Goal: Task Accomplishment & Management: Manage account settings

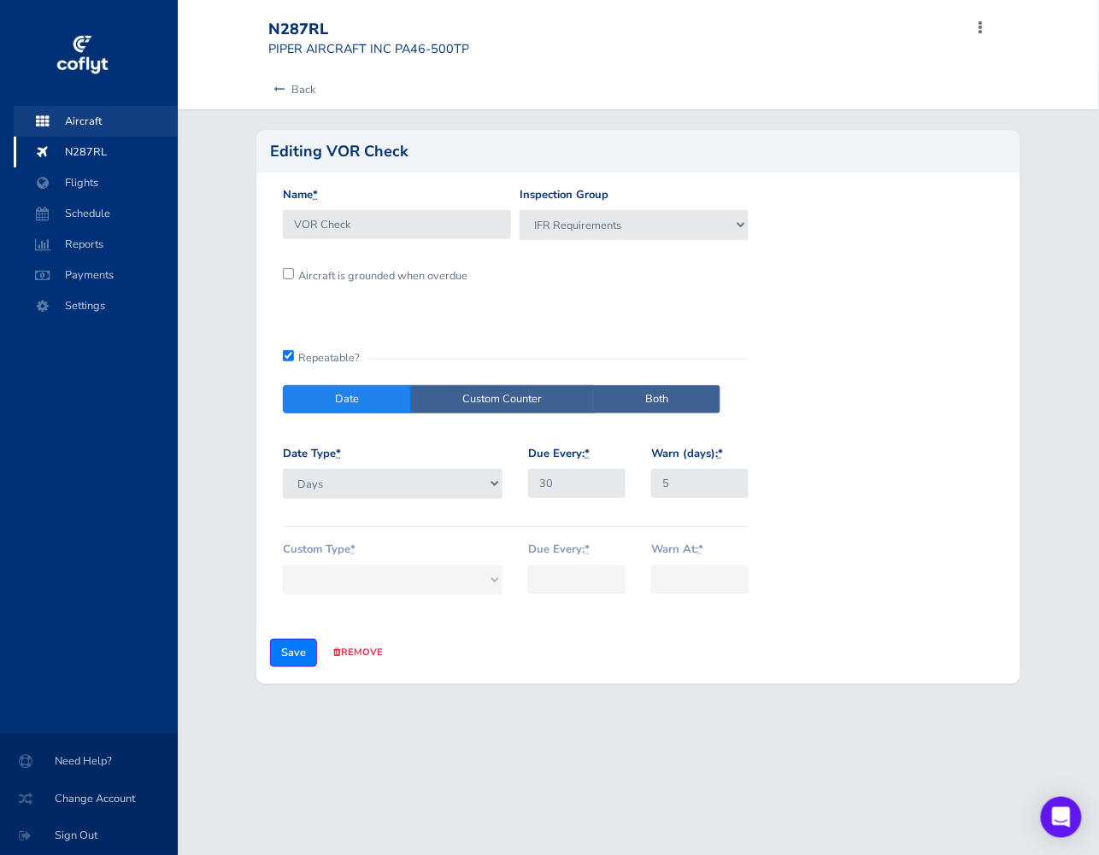
click at [95, 123] on span "Aircraft" at bounding box center [96, 121] width 130 height 31
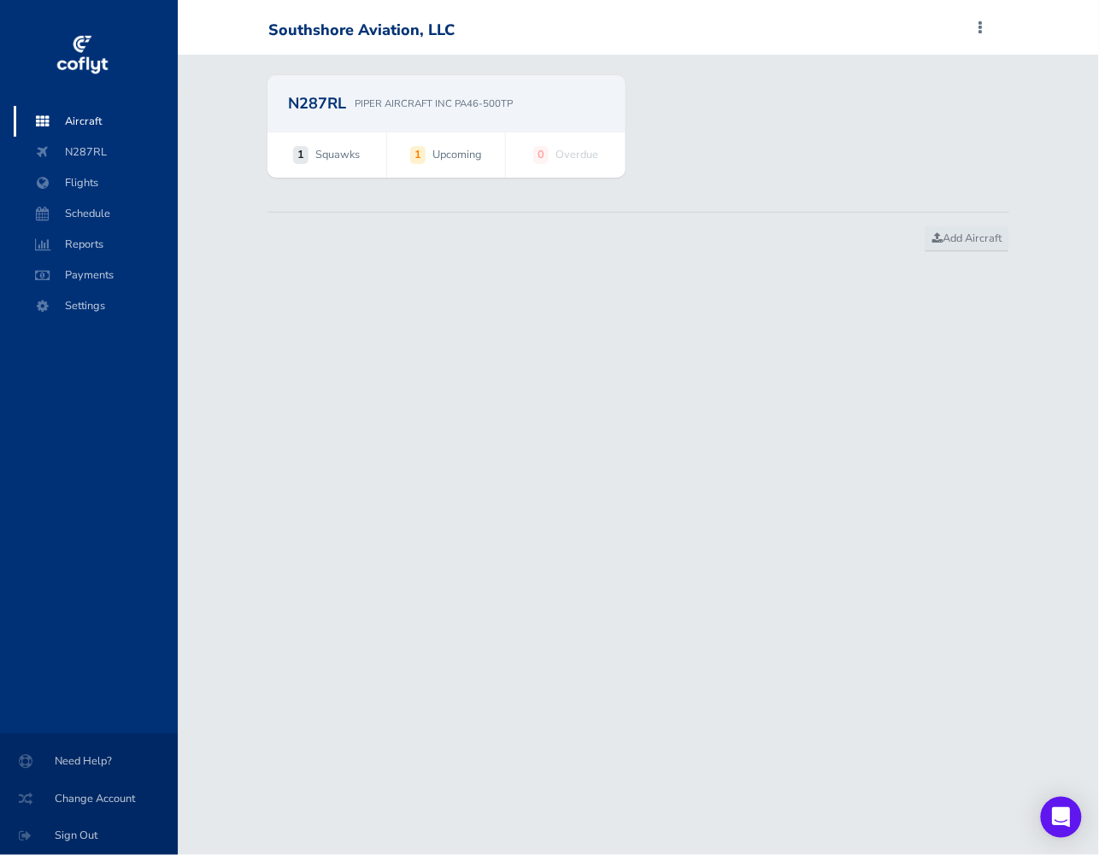
click at [400, 111] on p "PIPER AIRCRAFT INC PA46-500TP" at bounding box center [434, 103] width 158 height 15
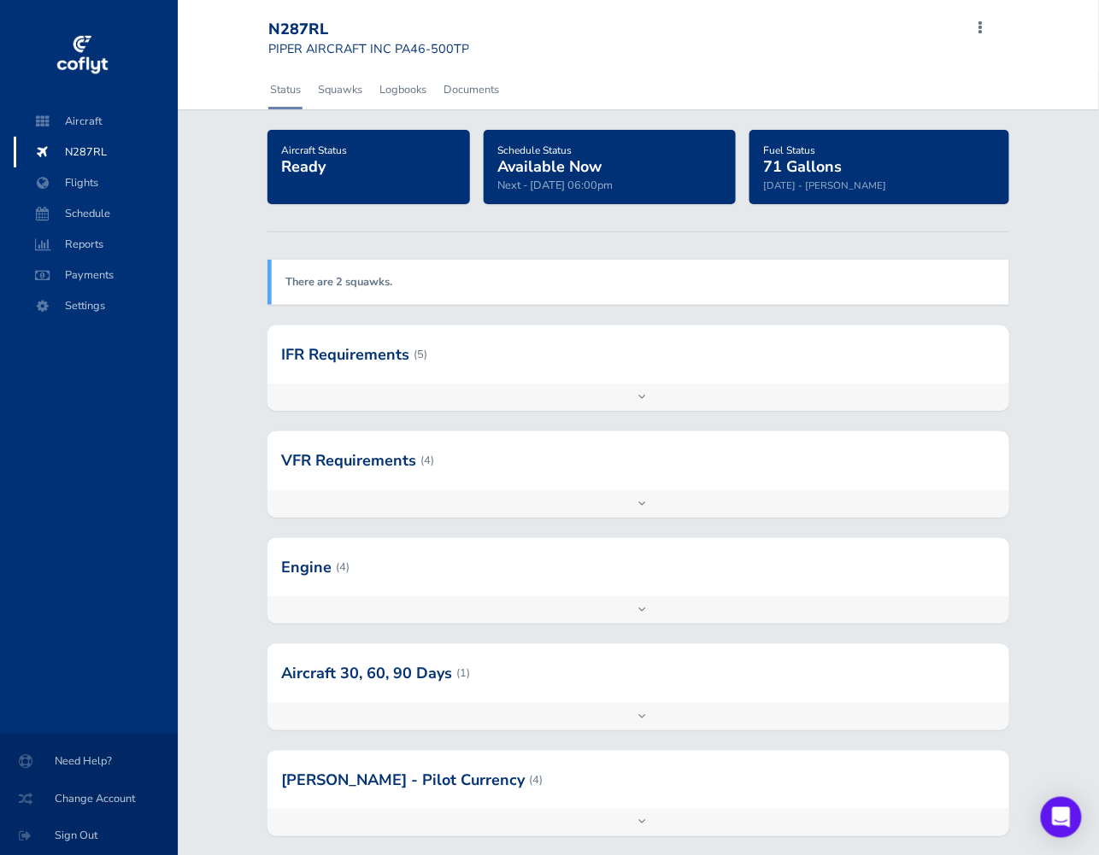
click at [555, 366] on div at bounding box center [638, 355] width 742 height 58
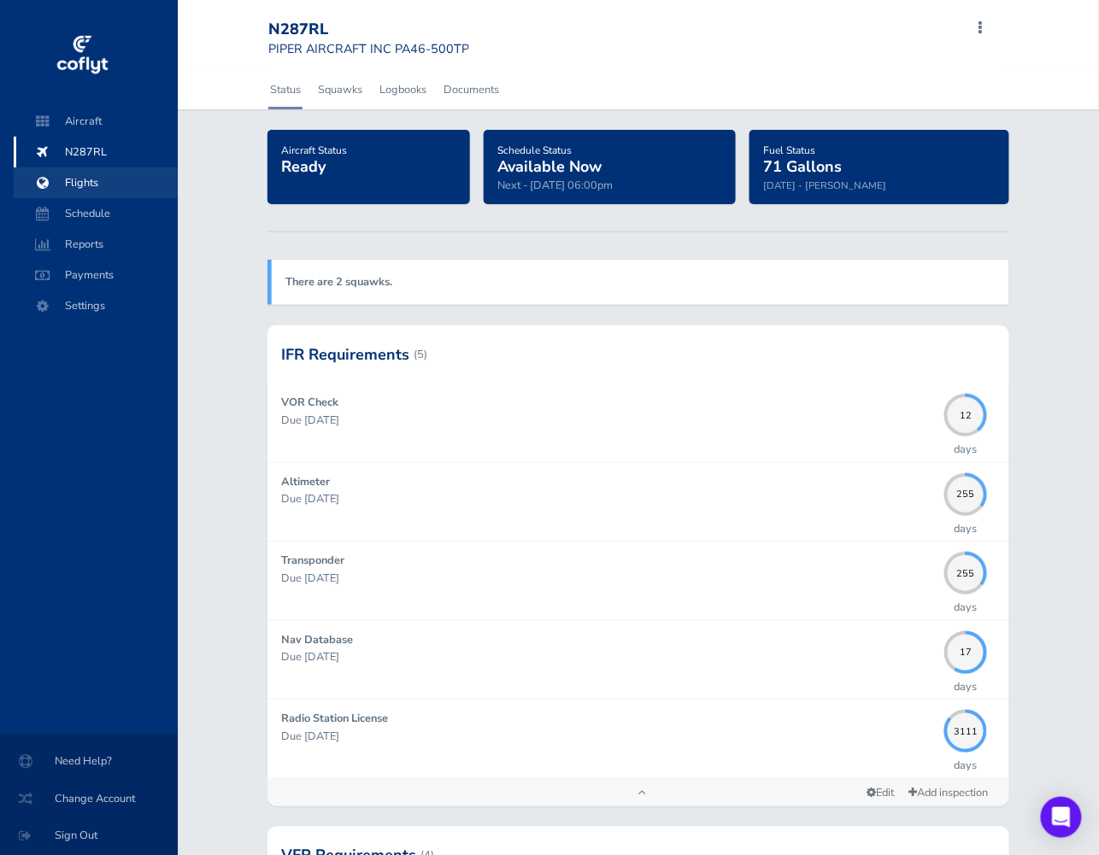
click at [91, 183] on span "Flights" at bounding box center [96, 182] width 130 height 31
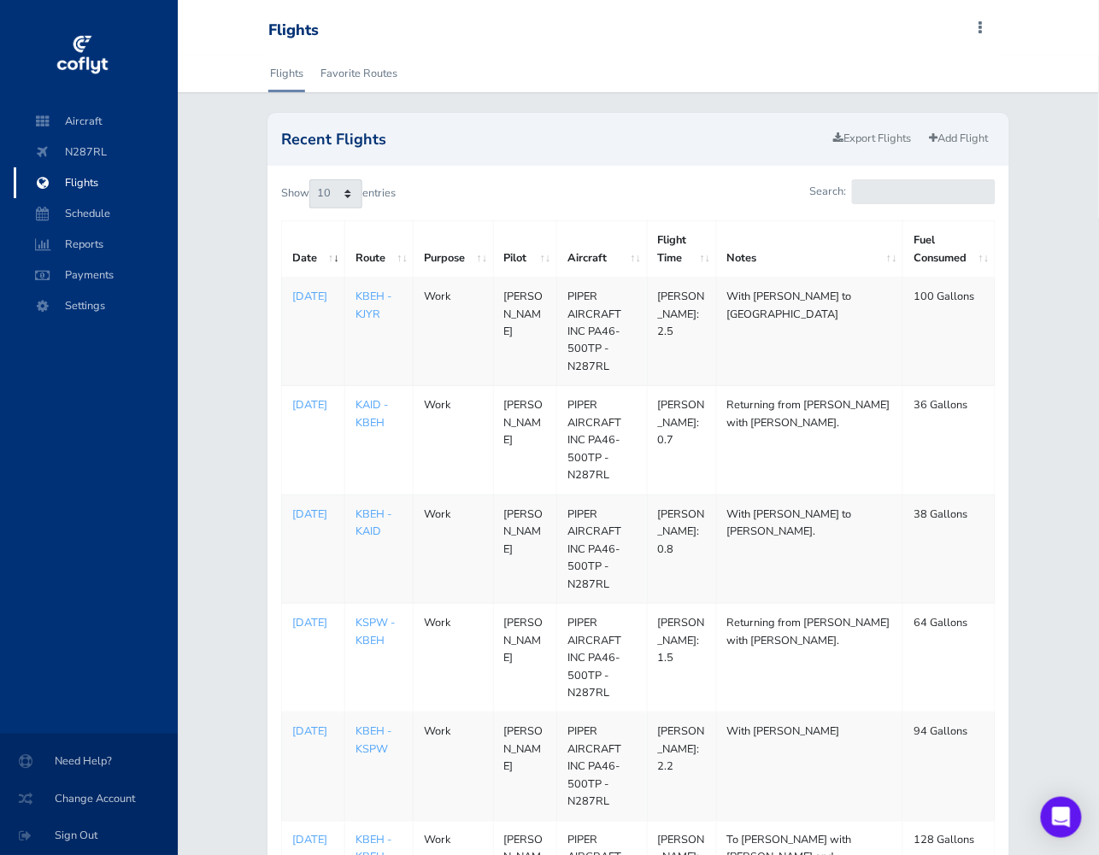
click at [776, 549] on td "With Patrick to Anderson." at bounding box center [809, 549] width 186 height 109
click at [303, 523] on p "Aug 07, 2025" at bounding box center [313, 514] width 42 height 17
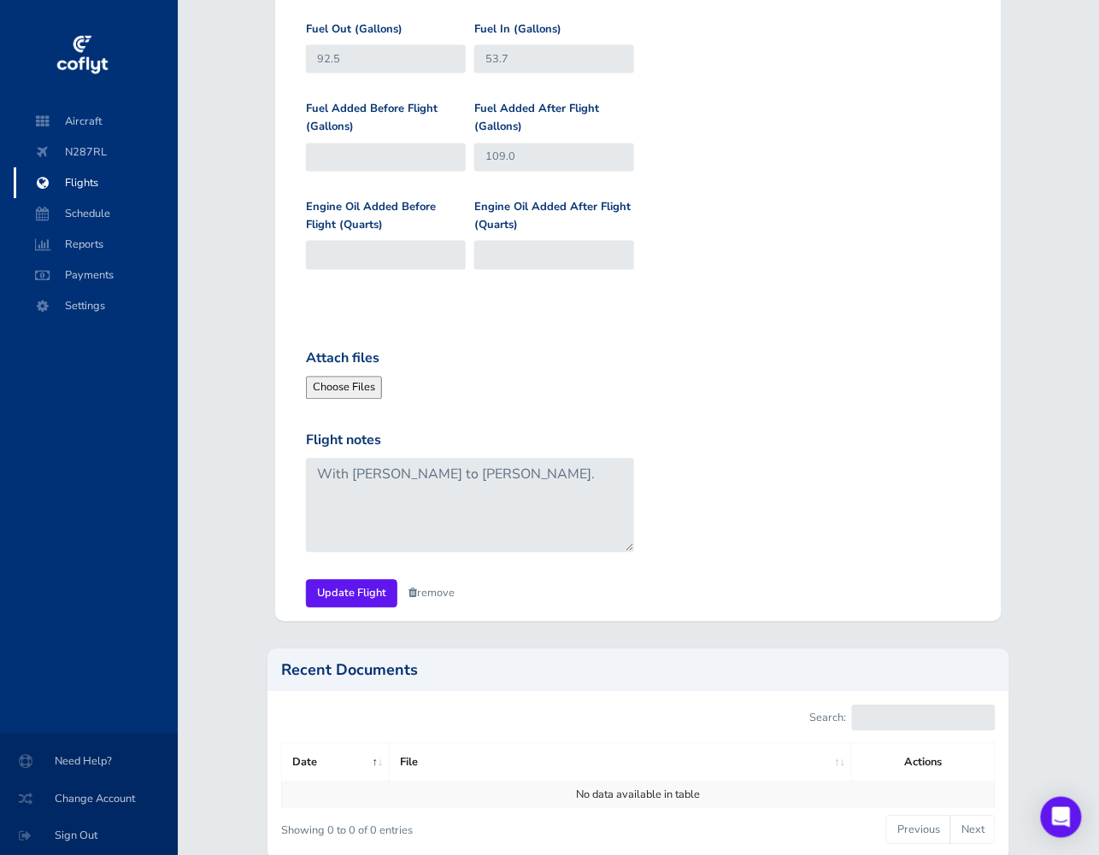
scroll to position [770, 0]
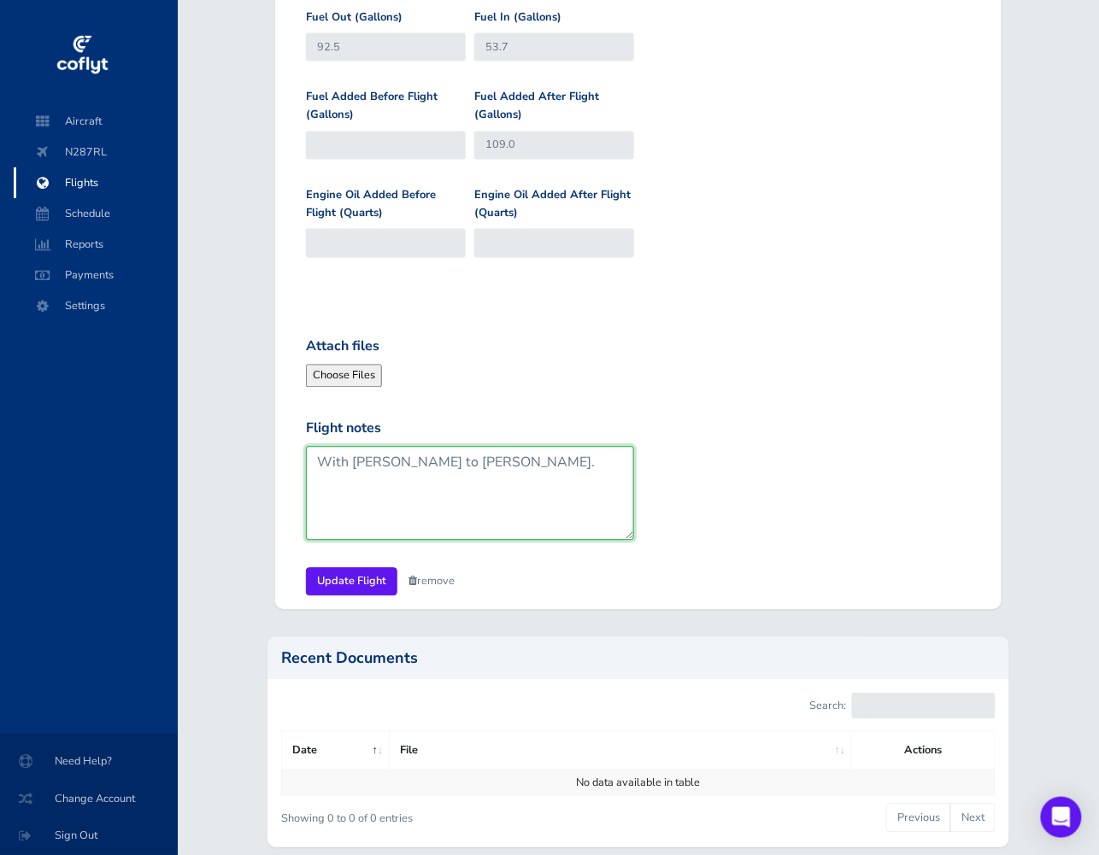
click at [467, 471] on textarea "With Patrick to Anderson." at bounding box center [470, 494] width 328 height 94
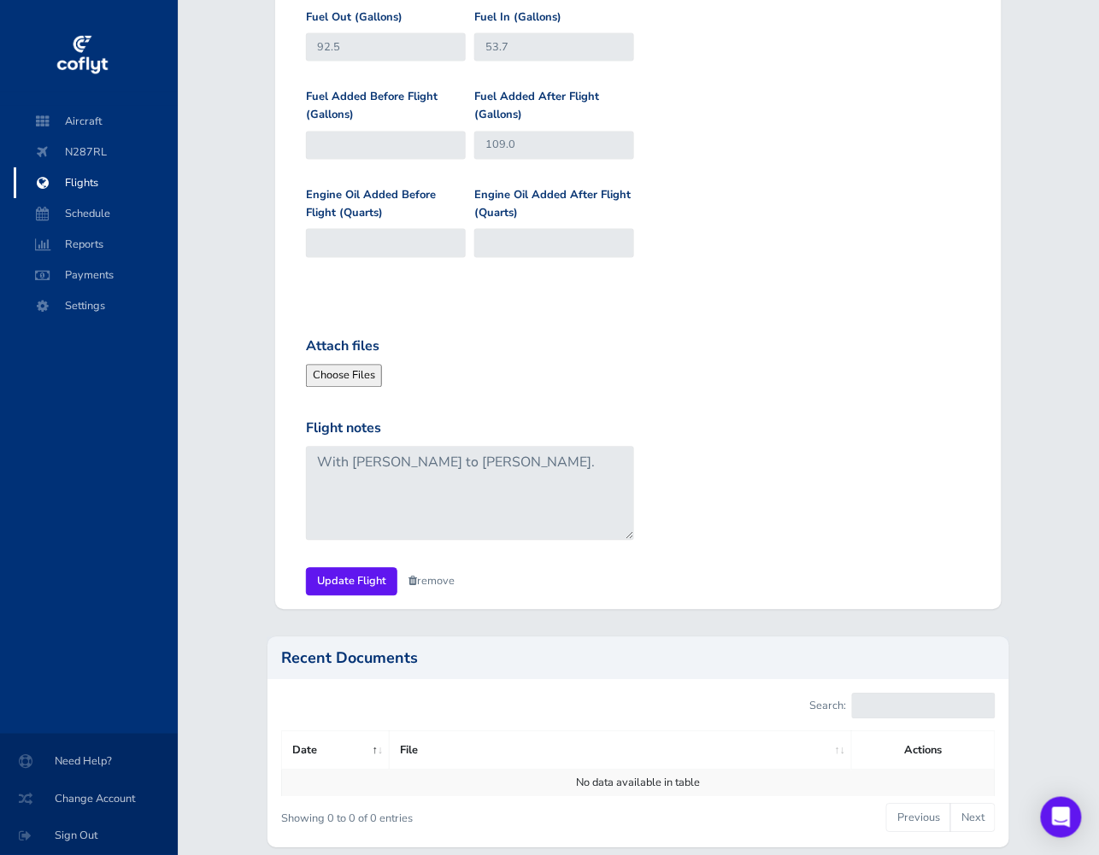
click at [835, 306] on form "General Departure Airport KBEH KBEH Destination Airport KAID KAID Pilot * Jorda…" at bounding box center [638, 8] width 699 height 1177
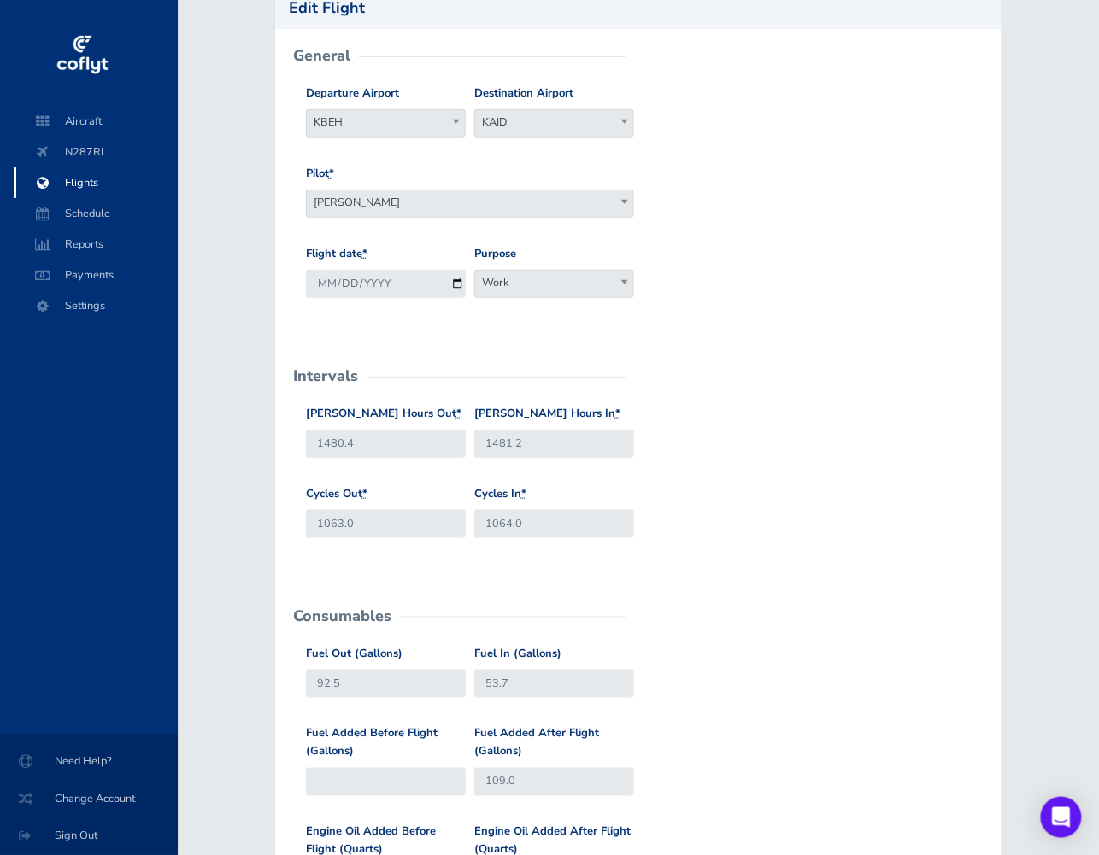
scroll to position [0, 0]
